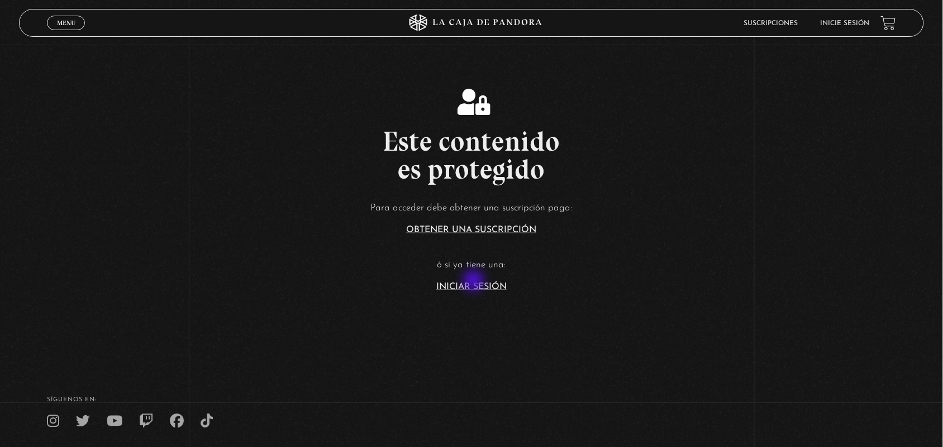
click at [475, 283] on link "Iniciar Sesión" at bounding box center [471, 287] width 70 height 9
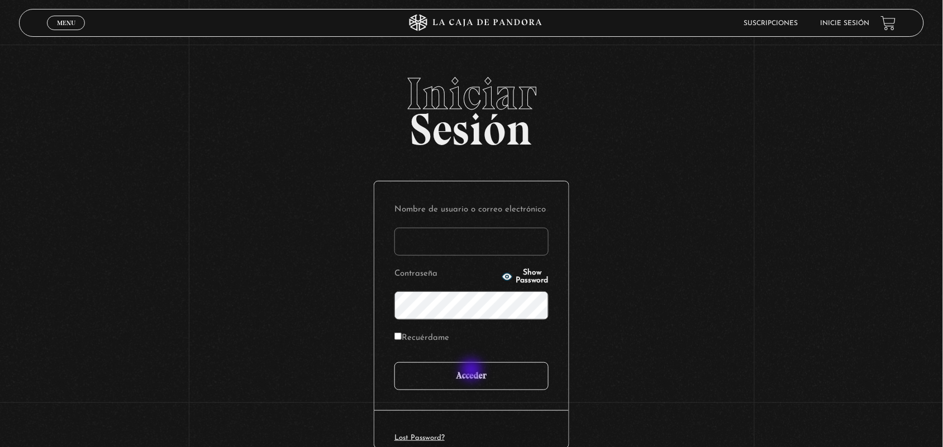
type input "ANGE-LU"
click at [474, 375] on input "Acceder" at bounding box center [471, 376] width 154 height 28
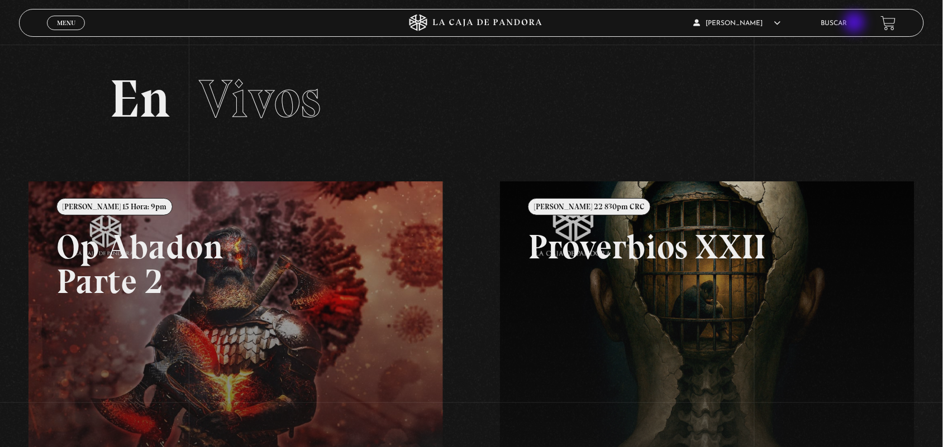
click at [847, 23] on link "Buscar" at bounding box center [834, 23] width 26 height 7
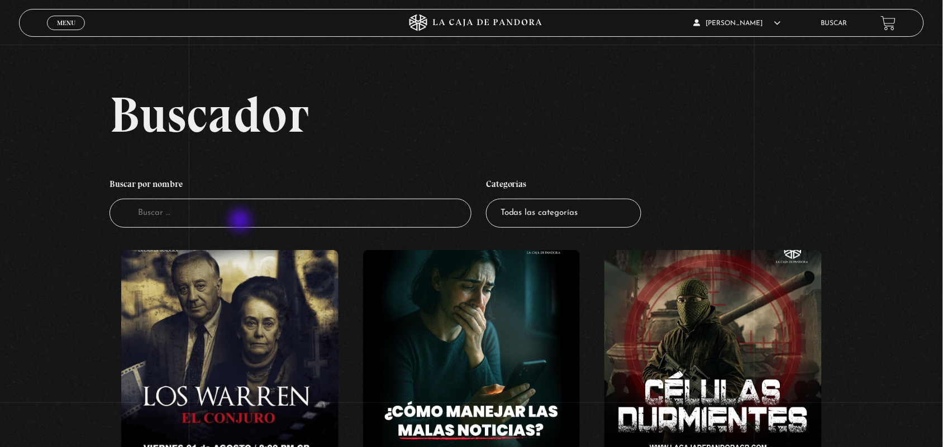
click at [241, 222] on input "Buscador" at bounding box center [290, 214] width 362 height 30
type input "guerra espiritual"
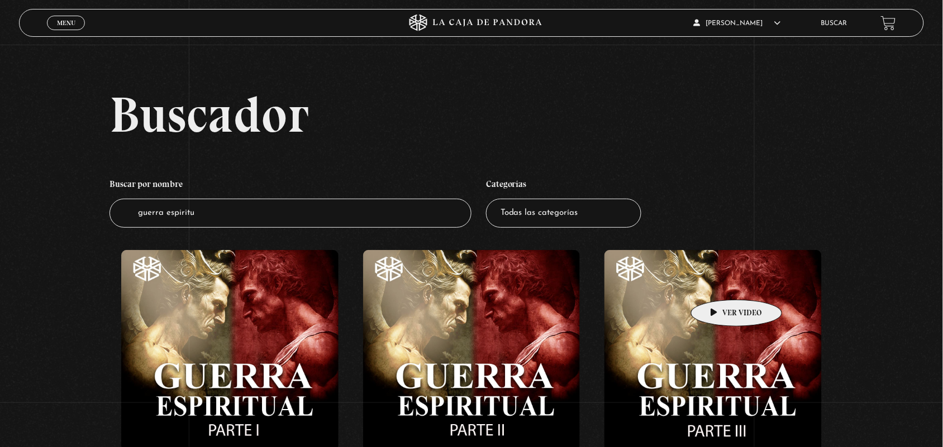
click at [719, 283] on figure at bounding box center [712, 350] width 217 height 201
